Goal: Use online tool/utility: Utilize a website feature to perform a specific function

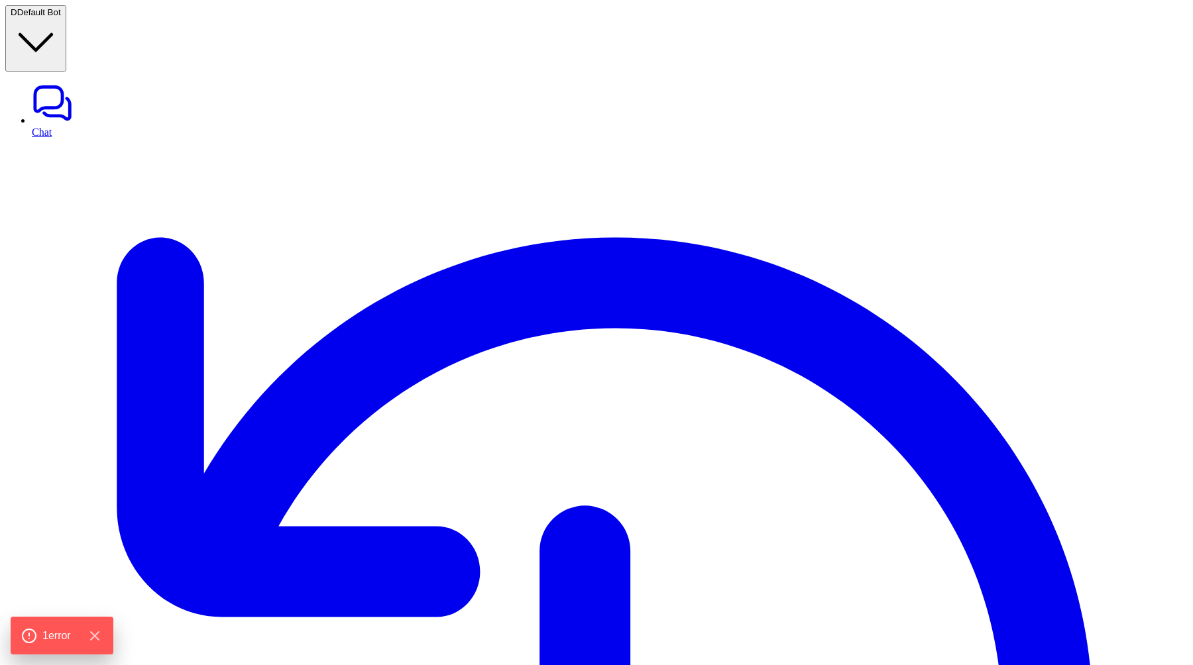
type textarea "**********"
click at [44, 15] on span "Default Bot" at bounding box center [39, 12] width 44 height 10
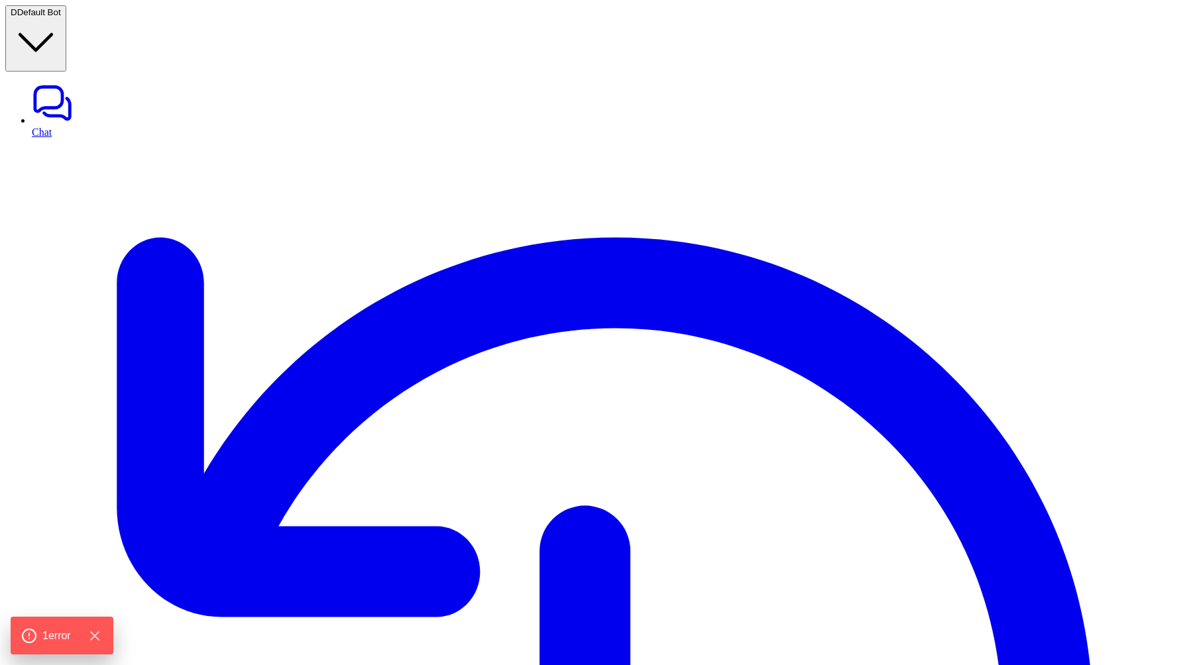
type textarea "**********"
